Goal: Transaction & Acquisition: Purchase product/service

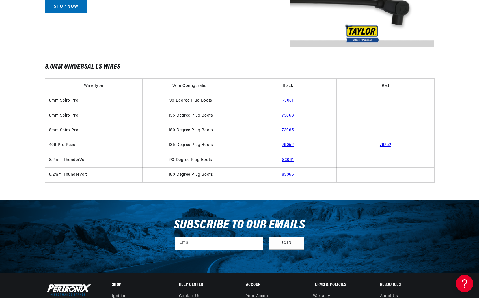
scroll to position [356, 0]
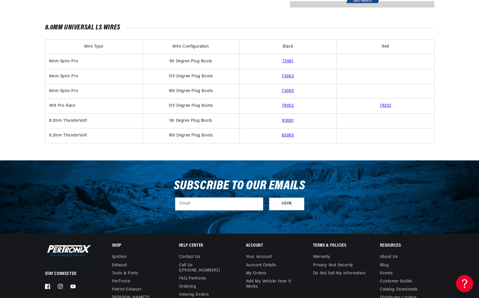
click at [286, 104] on link "79052" at bounding box center [288, 106] width 12 height 4
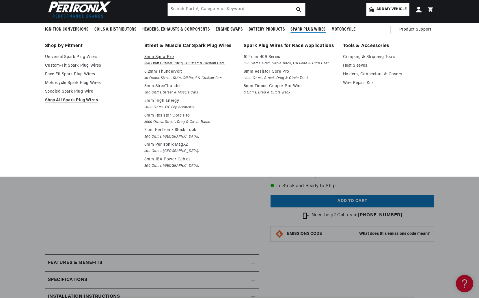
scroll to position [0, 1]
click at [160, 55] on p "8mm Spiro-Pro" at bounding box center [189, 57] width 91 height 7
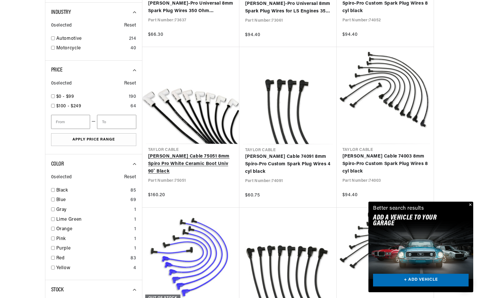
scroll to position [289, 0]
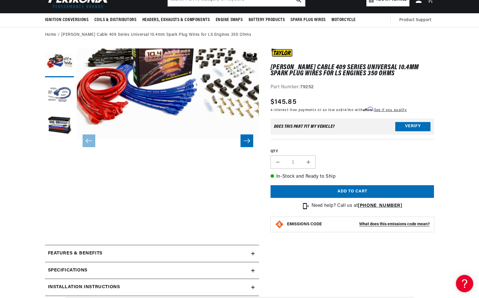
scroll to position [18, 0]
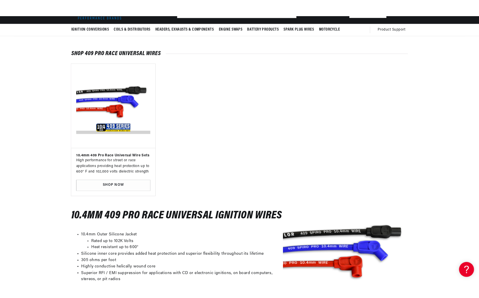
scroll to position [48, 0]
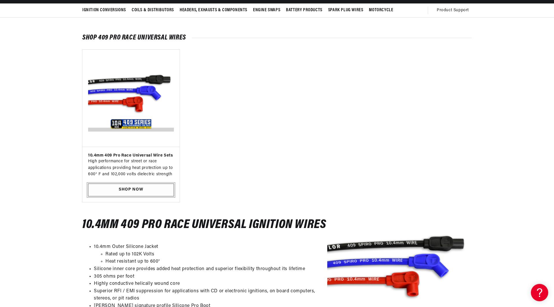
click at [151, 188] on link "SHOP NOW" at bounding box center [131, 190] width 86 height 13
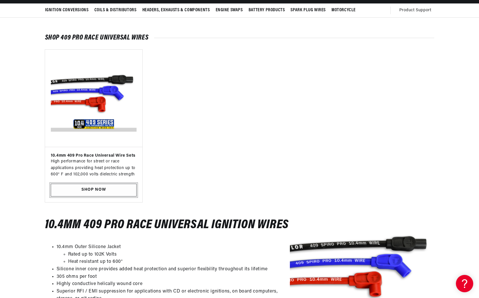
scroll to position [0, 0]
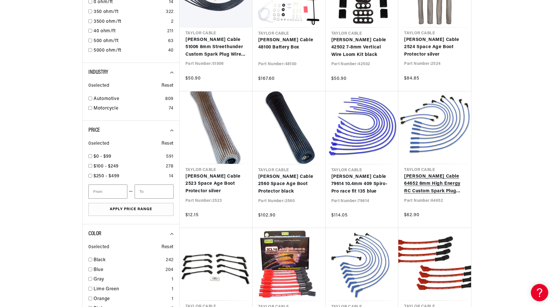
scroll to position [414, 0]
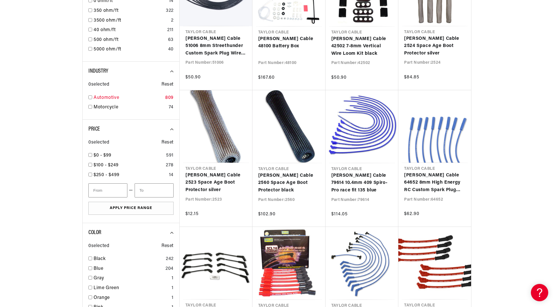
drag, startPoint x: 89, startPoint y: 96, endPoint x: 95, endPoint y: 101, distance: 7.6
click at [89, 96] on input "checkbox" at bounding box center [90, 98] width 4 height 4
checkbox input "true"
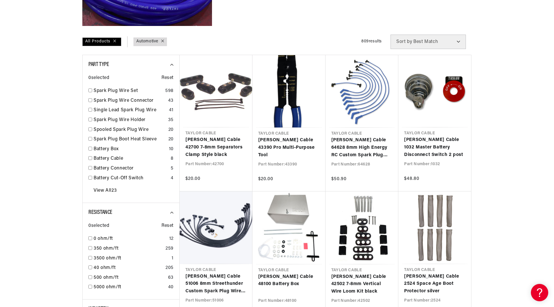
scroll to position [221, 0]
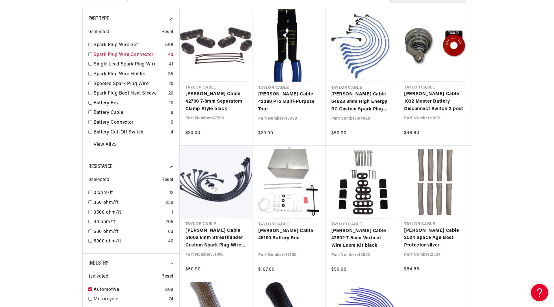
click at [88, 51] on div "Spark Plug Wire Connector 43" at bounding box center [130, 56] width 85 height 10
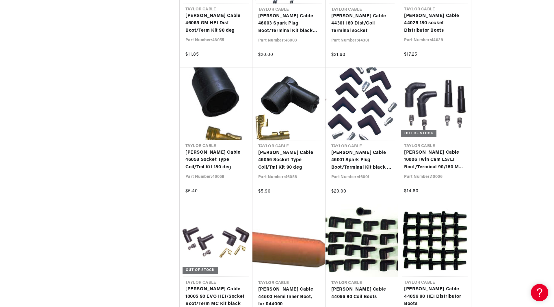
scroll to position [673, 0]
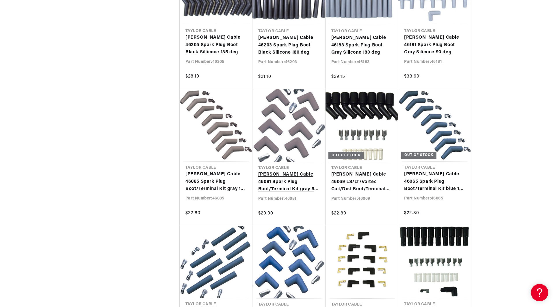
scroll to position [0, 175]
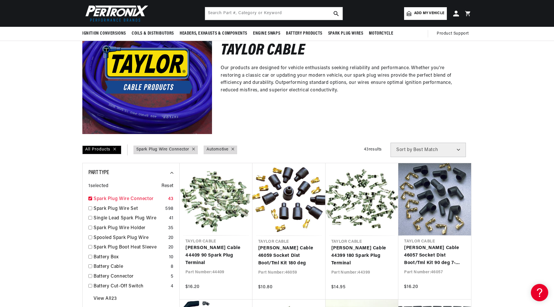
click at [91, 199] on input "checkbox" at bounding box center [90, 199] width 4 height 4
checkbox input "true"
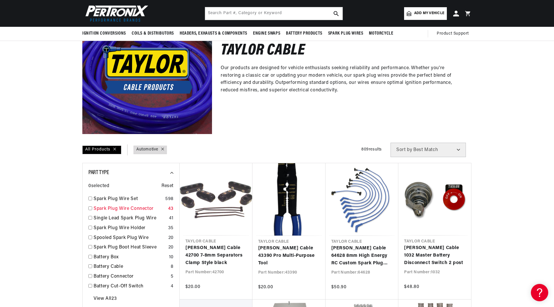
click at [91, 205] on div "Spark Plug Wire Connector 43" at bounding box center [130, 210] width 85 height 10
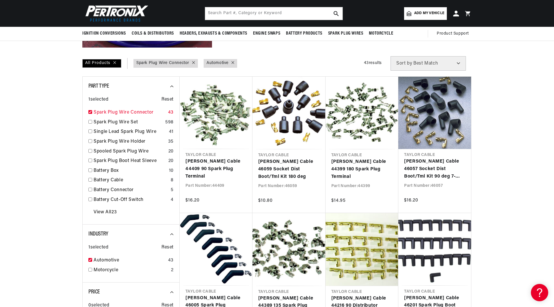
click at [89, 113] on input "checkbox" at bounding box center [90, 112] width 4 height 4
checkbox input "true"
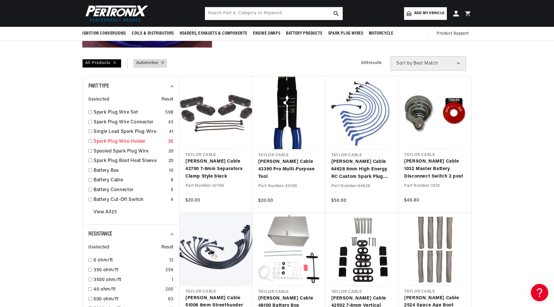
click at [91, 145] on div "Spark Plug Wire Holder 35" at bounding box center [130, 143] width 85 height 10
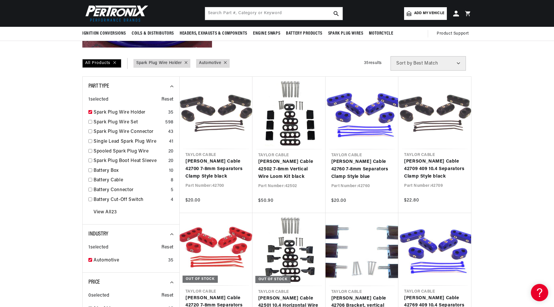
click at [91, 145] on div "Single Lead Spark Plug Wire 41" at bounding box center [130, 143] width 85 height 10
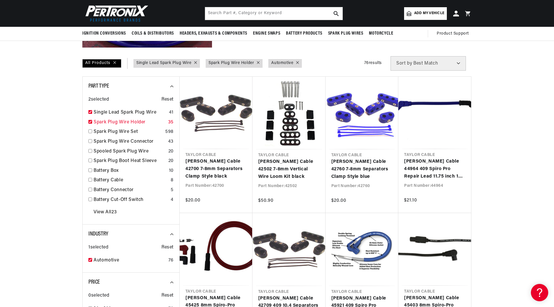
click at [92, 119] on div "Spark Plug Wire Holder 35" at bounding box center [130, 124] width 85 height 10
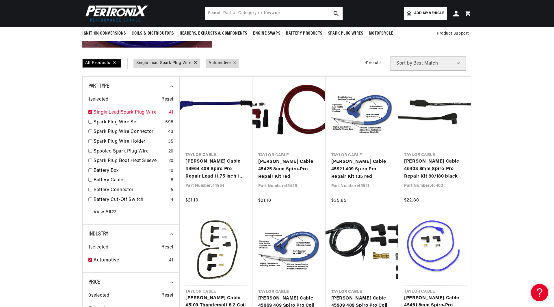
click at [91, 110] on input "checkbox" at bounding box center [90, 112] width 4 height 4
checkbox input "true"
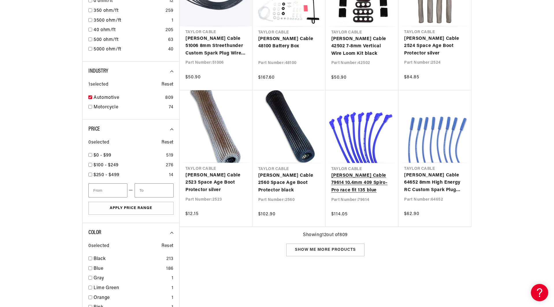
click at [356, 186] on link "[PERSON_NAME] Cable 79614 10.4mm 409 Spiro-Pro race fit 135 blue" at bounding box center [361, 183] width 61 height 22
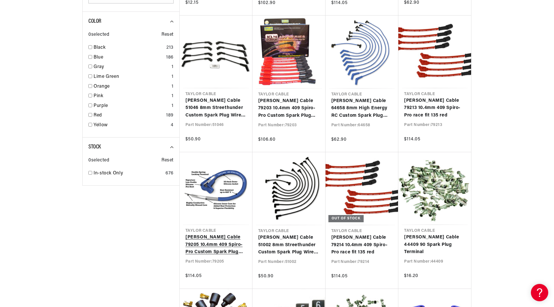
scroll to position [0, 175]
click at [221, 246] on link "Taylor Cable 79205 10.4mm 409 Spiro-Pro Custom Spark Plug Wires red" at bounding box center [215, 245] width 61 height 22
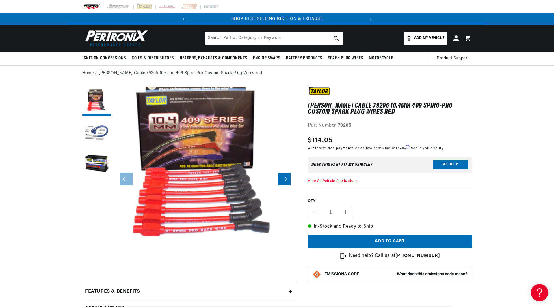
click at [81, 126] on section "Taylor Cable 79205 10.4mm 409 Spiro-Pro Custom Spark Plug Wires red Taylor Cabl…" at bounding box center [277, 294] width 418 height 426
click at [97, 134] on button "Load image 2 in gallery view" at bounding box center [96, 133] width 29 height 29
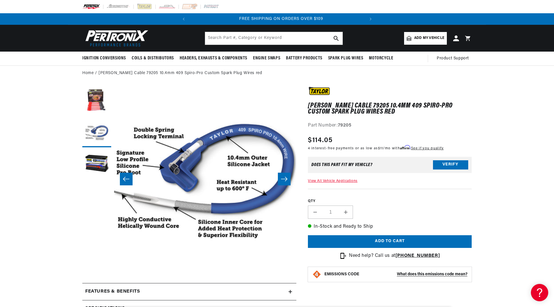
scroll to position [0, 175]
click at [284, 178] on icon "Slide right" at bounding box center [284, 179] width 7 height 6
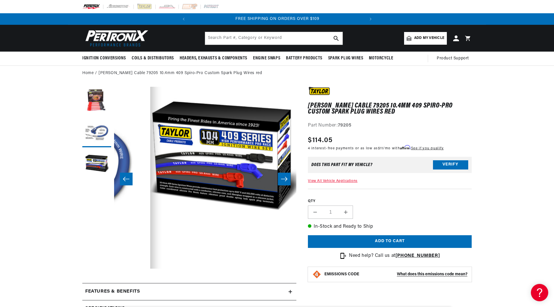
scroll to position [0, 365]
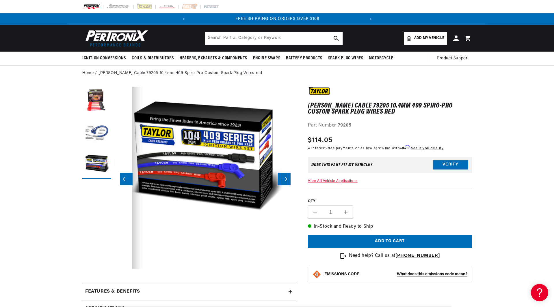
click at [284, 178] on icon "Slide right" at bounding box center [284, 179] width 7 height 6
click at [285, 177] on icon "Slide right" at bounding box center [284, 179] width 7 height 6
click at [128, 178] on icon "Slide left" at bounding box center [126, 179] width 7 height 6
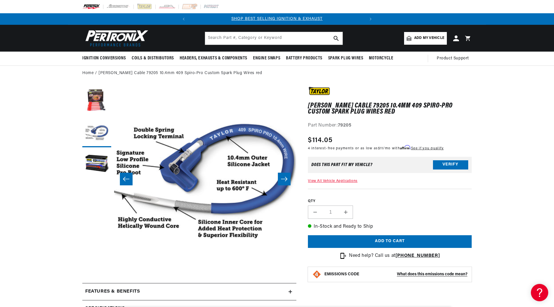
click at [128, 178] on icon "Slide left" at bounding box center [126, 179] width 7 height 6
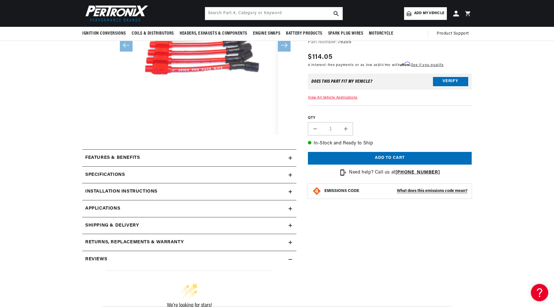
scroll to position [0, 175]
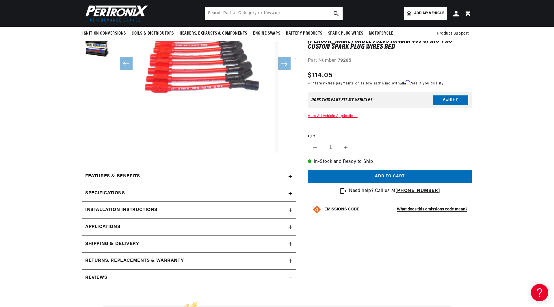
click at [156, 175] on div "Features & Benefits" at bounding box center [185, 177] width 206 height 8
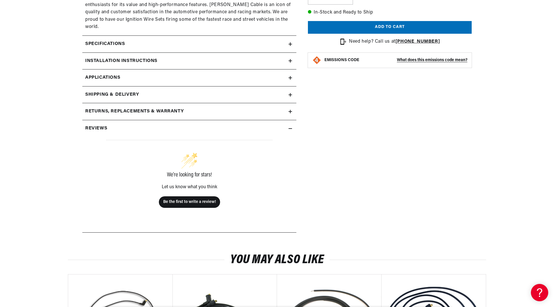
scroll to position [0, 0]
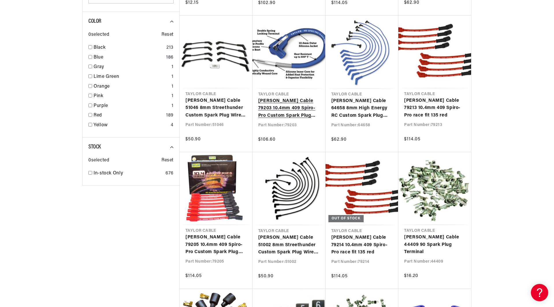
click at [274, 98] on link "[PERSON_NAME] Cable 79203 10.4mm 409 Spiro-Pro Custom Spark Plug Wires red" at bounding box center [288, 109] width 61 height 22
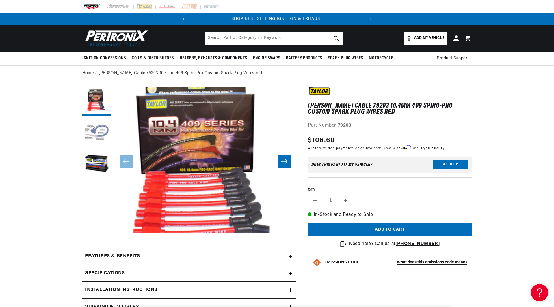
click at [93, 132] on button "Load image 2 in gallery view" at bounding box center [96, 133] width 29 height 29
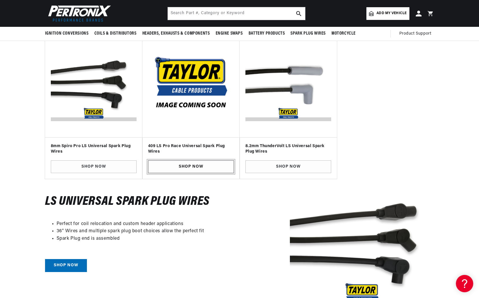
click at [188, 170] on link "SHOP NOW" at bounding box center [191, 166] width 86 height 13
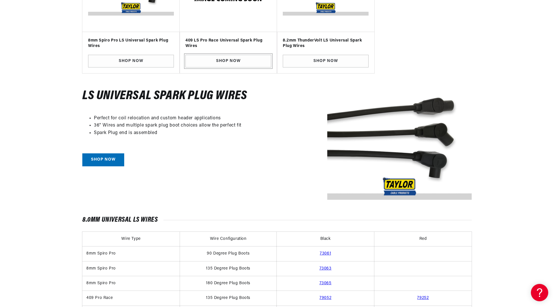
scroll to position [0, 175]
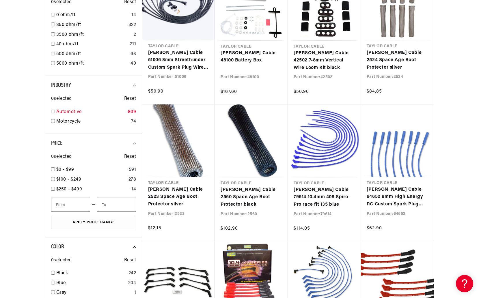
scroll to position [327, 0]
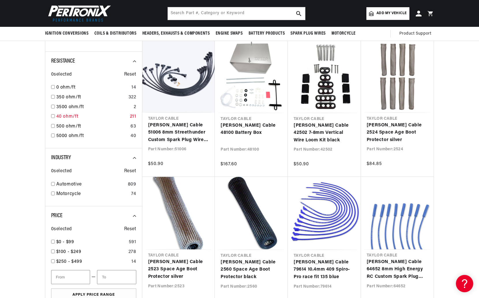
click at [55, 118] on div "40 ohm/ft 211" at bounding box center [93, 118] width 85 height 10
checkbox input "true"
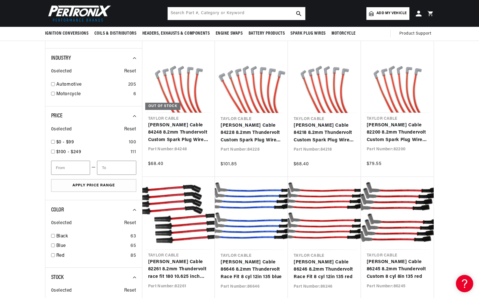
scroll to position [0, 175]
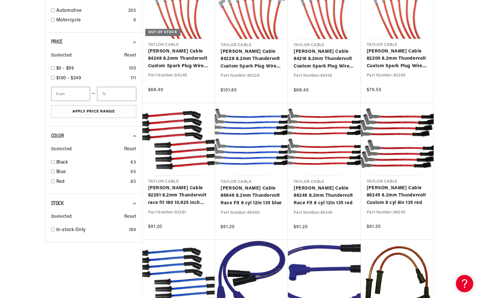
scroll to position [404, 0]
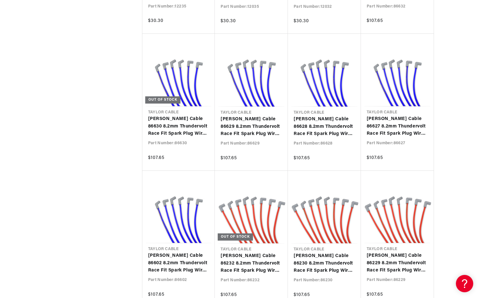
scroll to position [895, 0]
